Goal: Find specific page/section

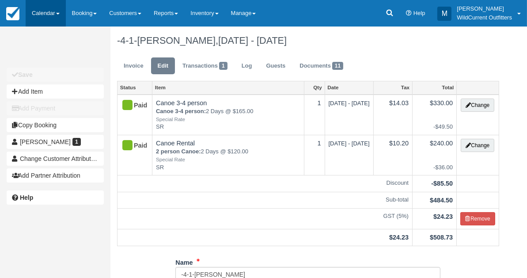
click at [48, 10] on link "Calendar" at bounding box center [46, 13] width 40 height 27
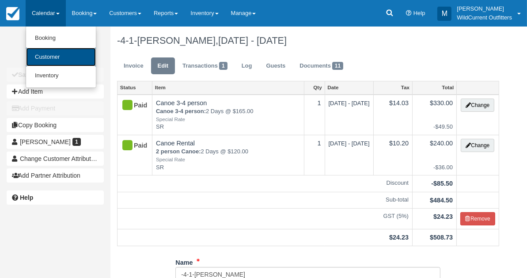
click at [49, 54] on link "Customer" at bounding box center [61, 57] width 70 height 19
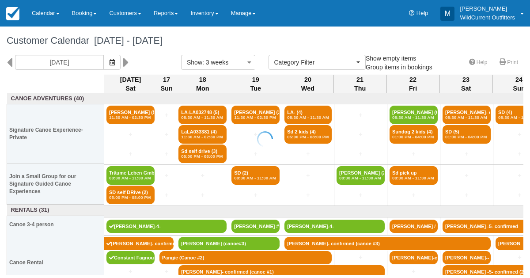
select select
